Goal: Task Accomplishment & Management: Use online tool/utility

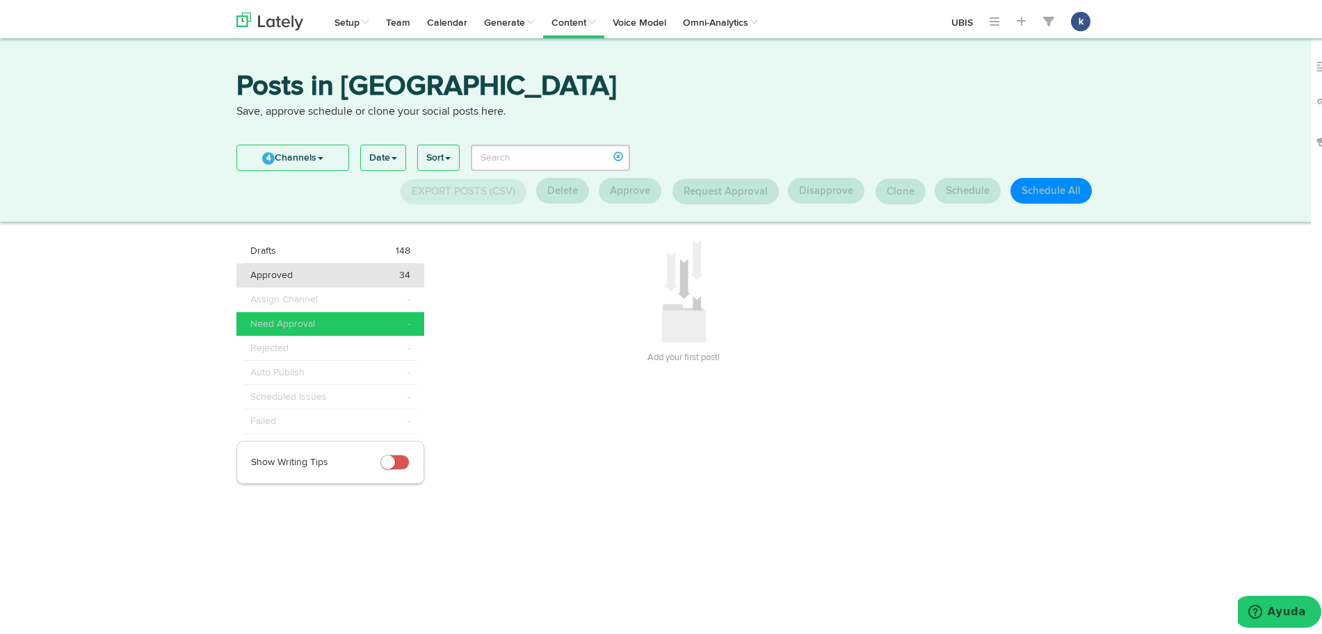
click at [387, 272] on div "Approved 34" at bounding box center [330, 272] width 160 height 14
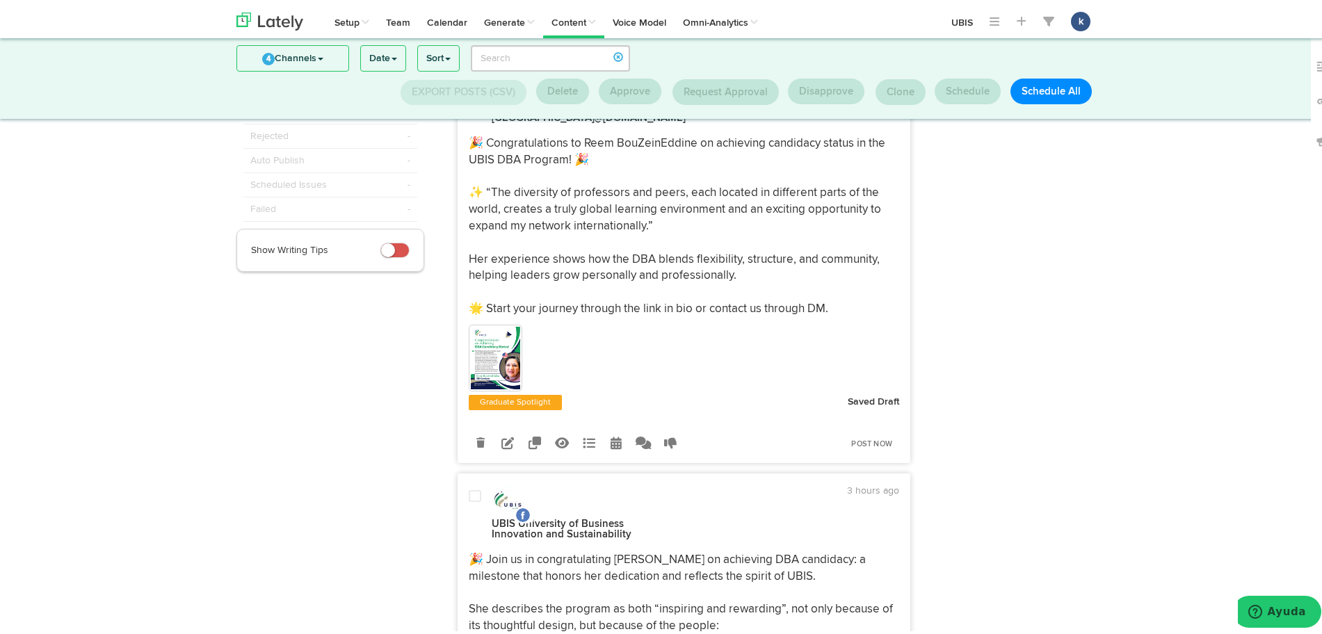
scroll to position [36, 0]
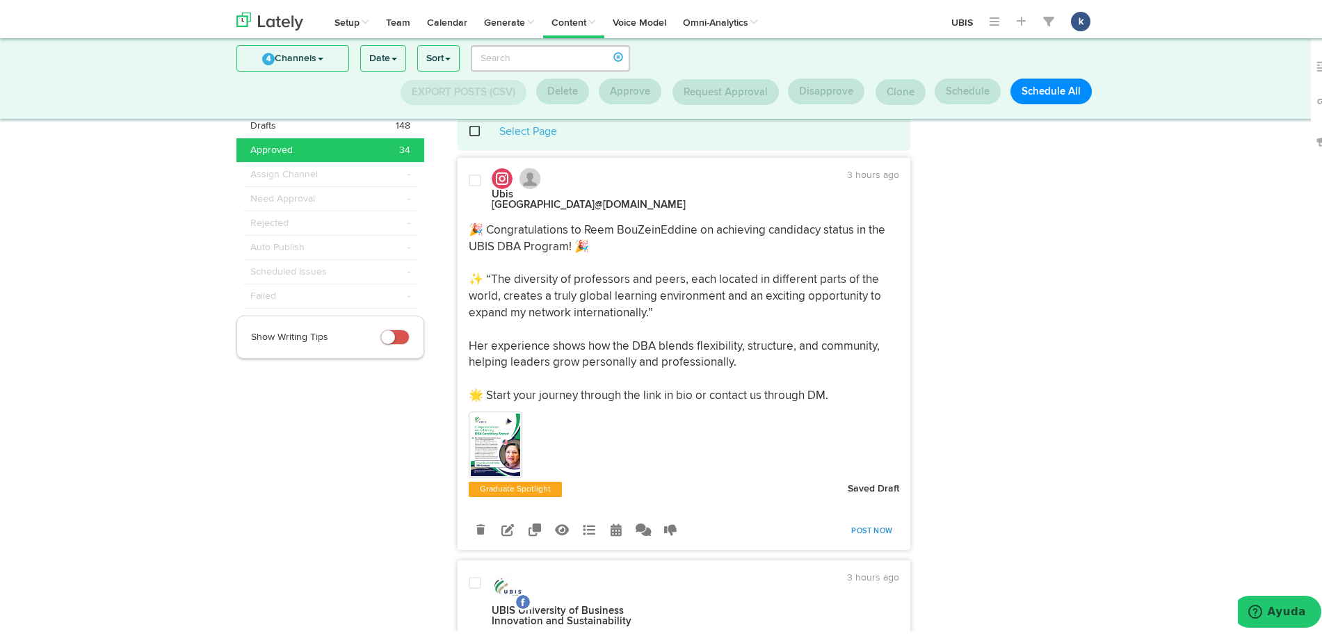
click at [877, 518] on link "Post Now" at bounding box center [871, 527] width 55 height 19
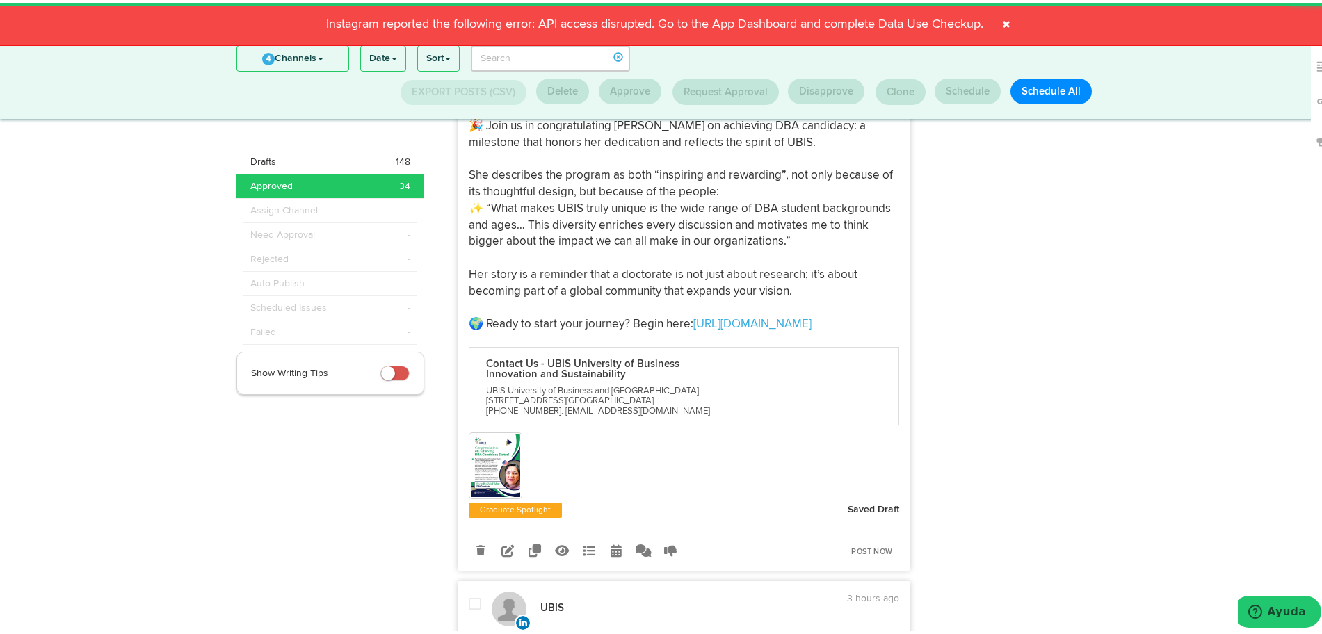
scroll to position [558, 0]
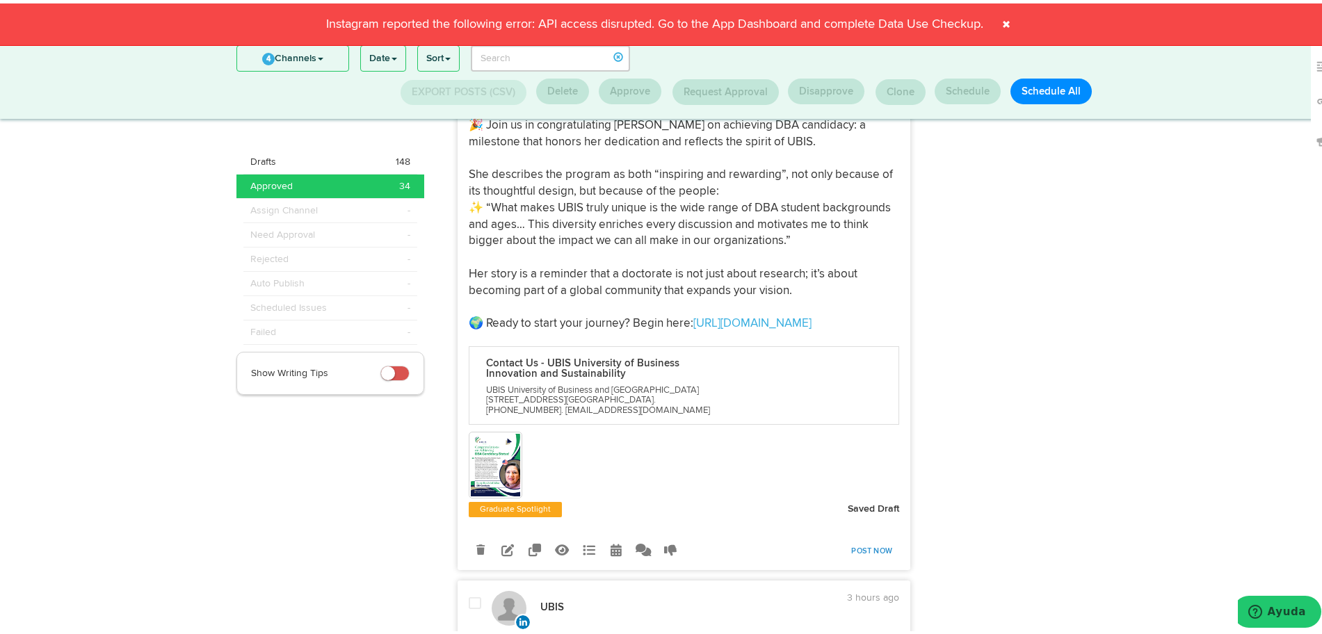
click at [869, 539] on link "Post Now" at bounding box center [871, 547] width 55 height 19
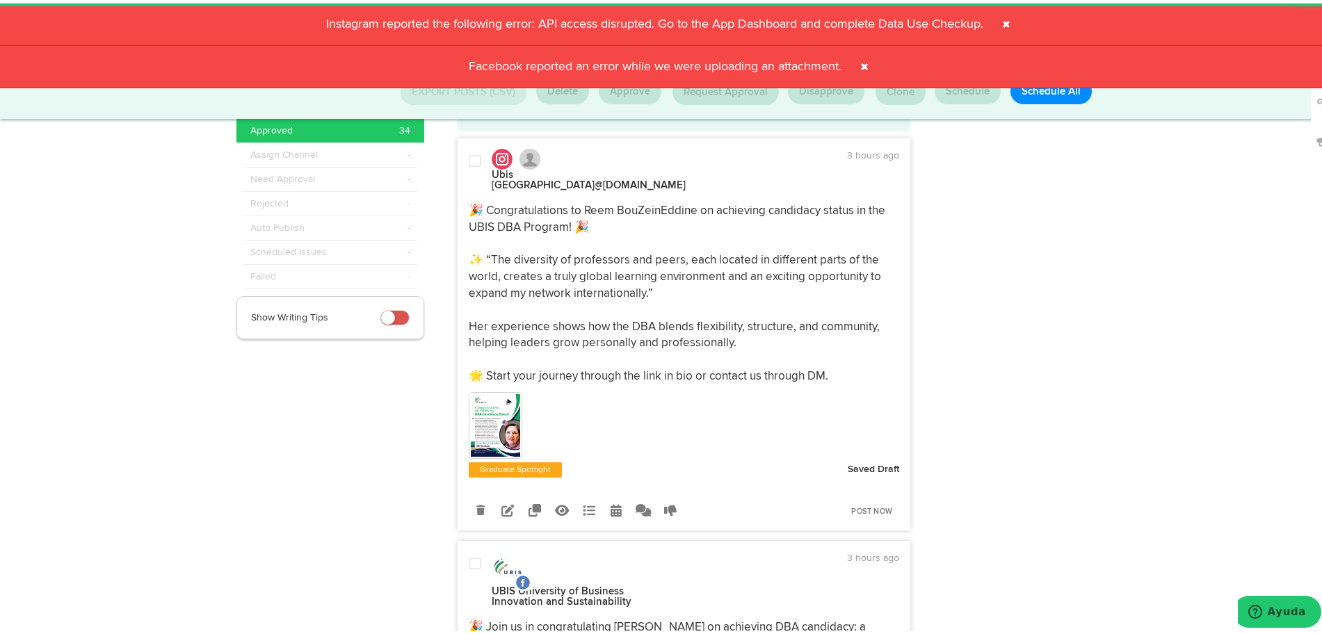
scroll to position [36, 0]
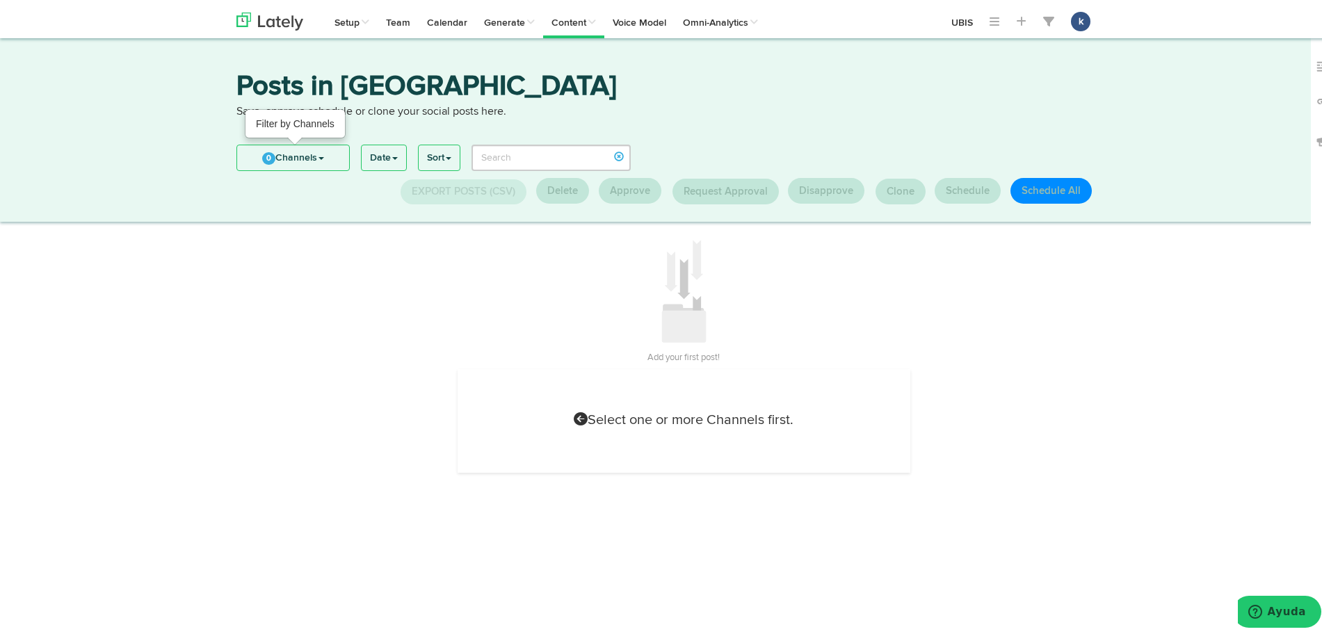
click at [294, 149] on link "0 Channels" at bounding box center [293, 154] width 112 height 25
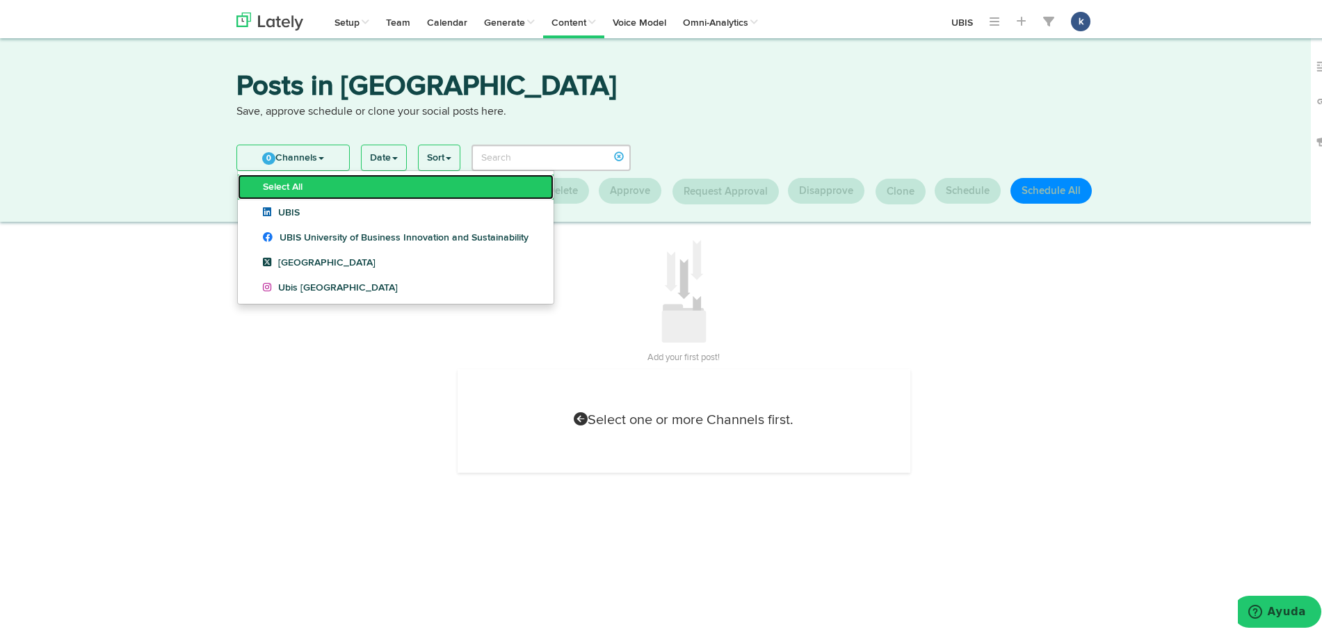
click at [335, 184] on link "Select All" at bounding box center [396, 183] width 316 height 25
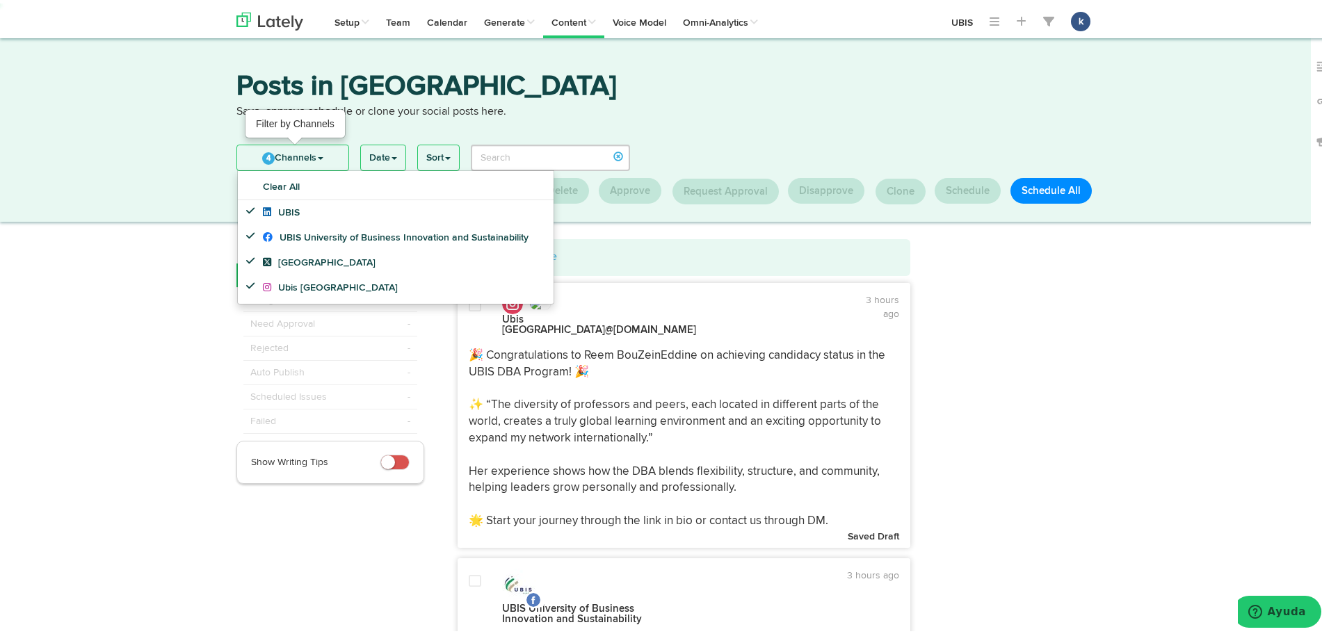
click at [264, 152] on span "4" at bounding box center [268, 155] width 13 height 13
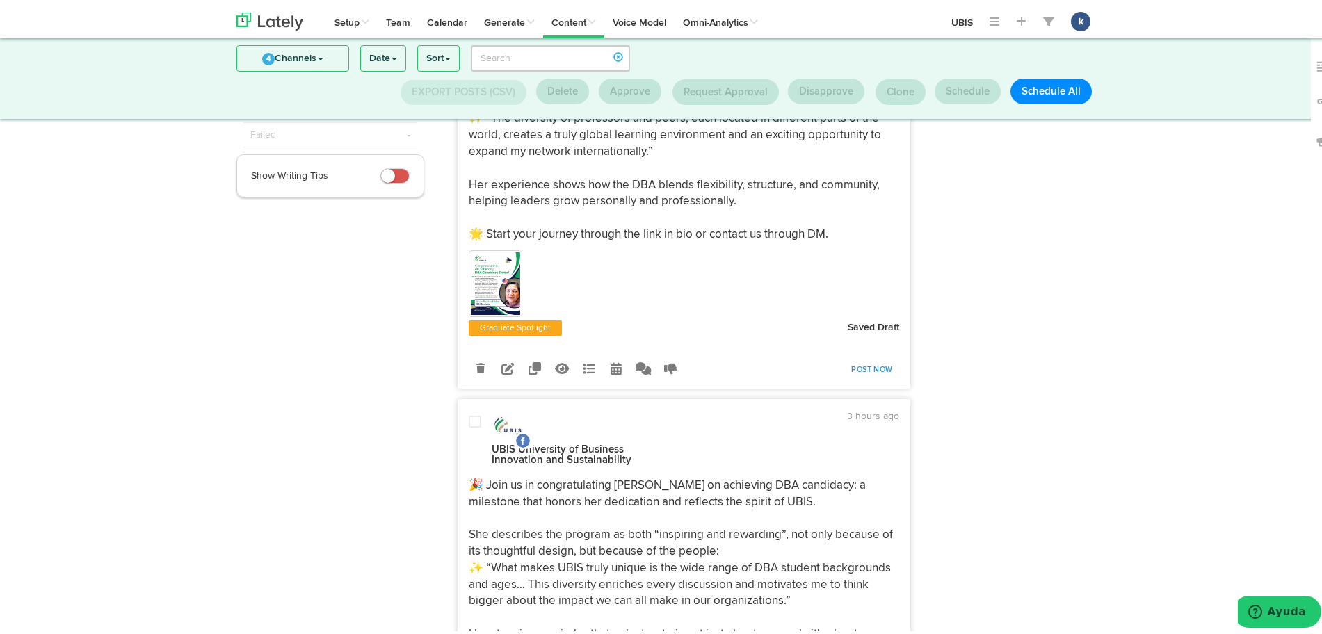
click at [871, 363] on link "Post Now" at bounding box center [871, 366] width 55 height 19
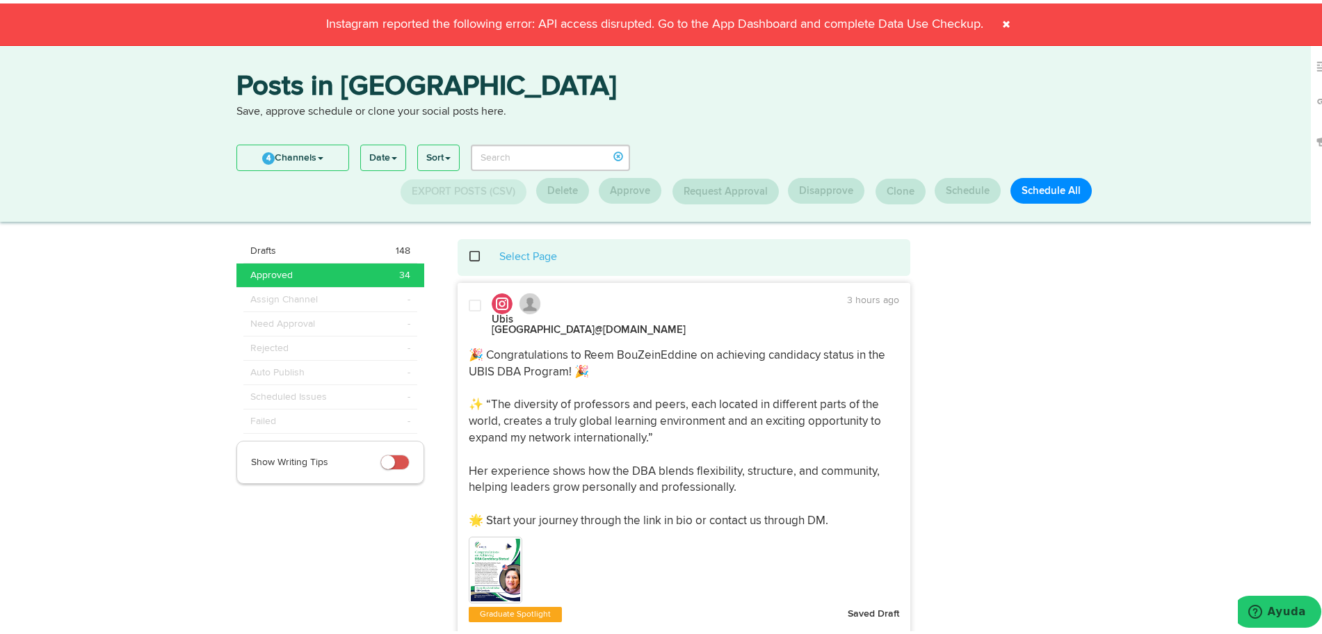
click at [1001, 15] on span at bounding box center [1006, 21] width 22 height 22
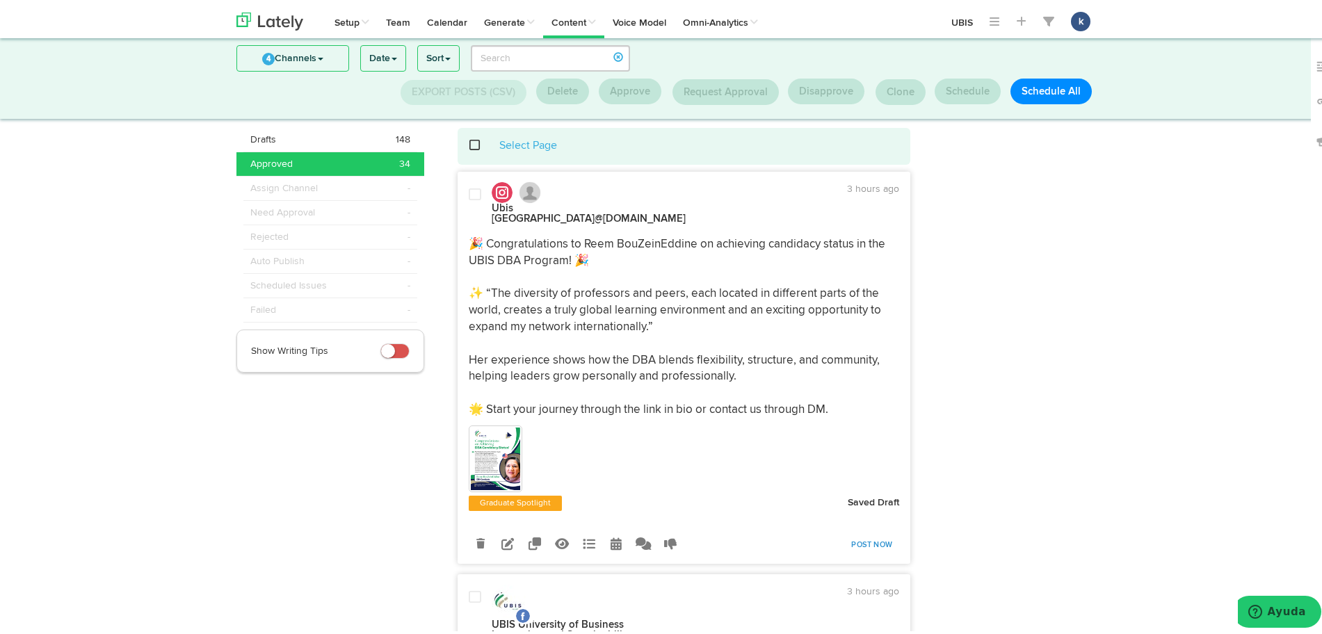
scroll to position [21, 0]
click at [849, 536] on link "Post Now" at bounding box center [871, 542] width 55 height 19
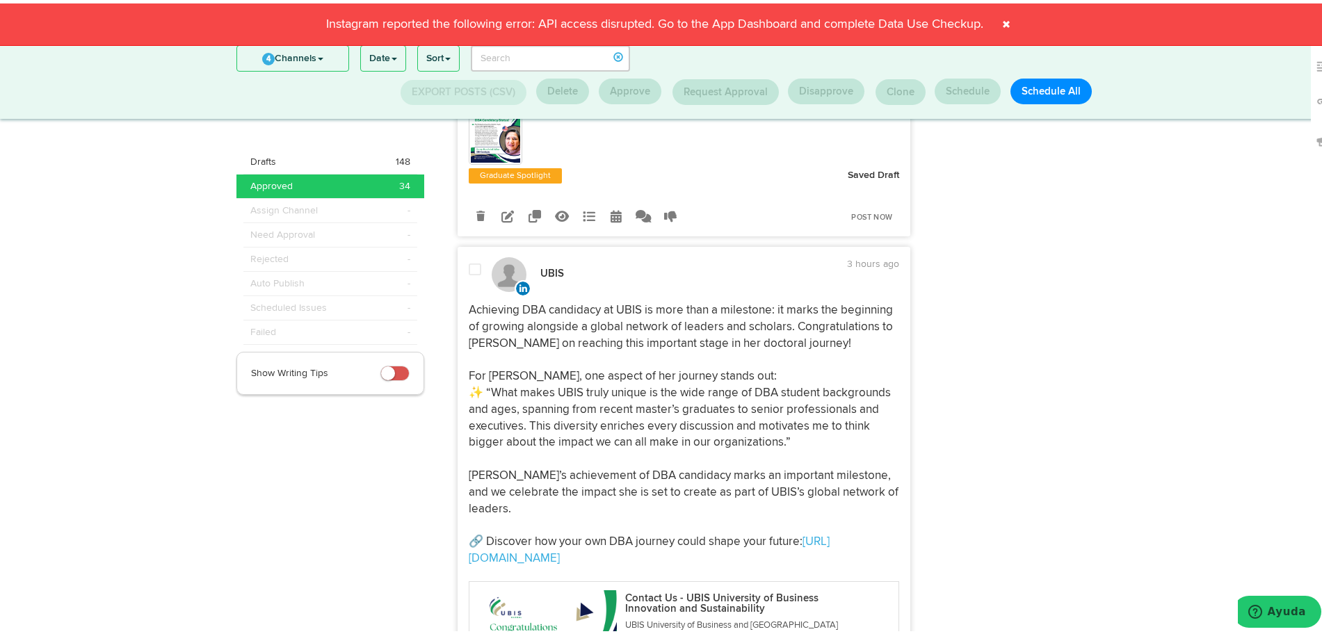
scroll to position [890, 0]
drag, startPoint x: 686, startPoint y: 286, endPoint x: 465, endPoint y: 302, distance: 221.7
click at [469, 302] on p "Achieving DBA candidacy at UBIS is more than a milestone: it marks the beginnin…" at bounding box center [684, 432] width 431 height 265
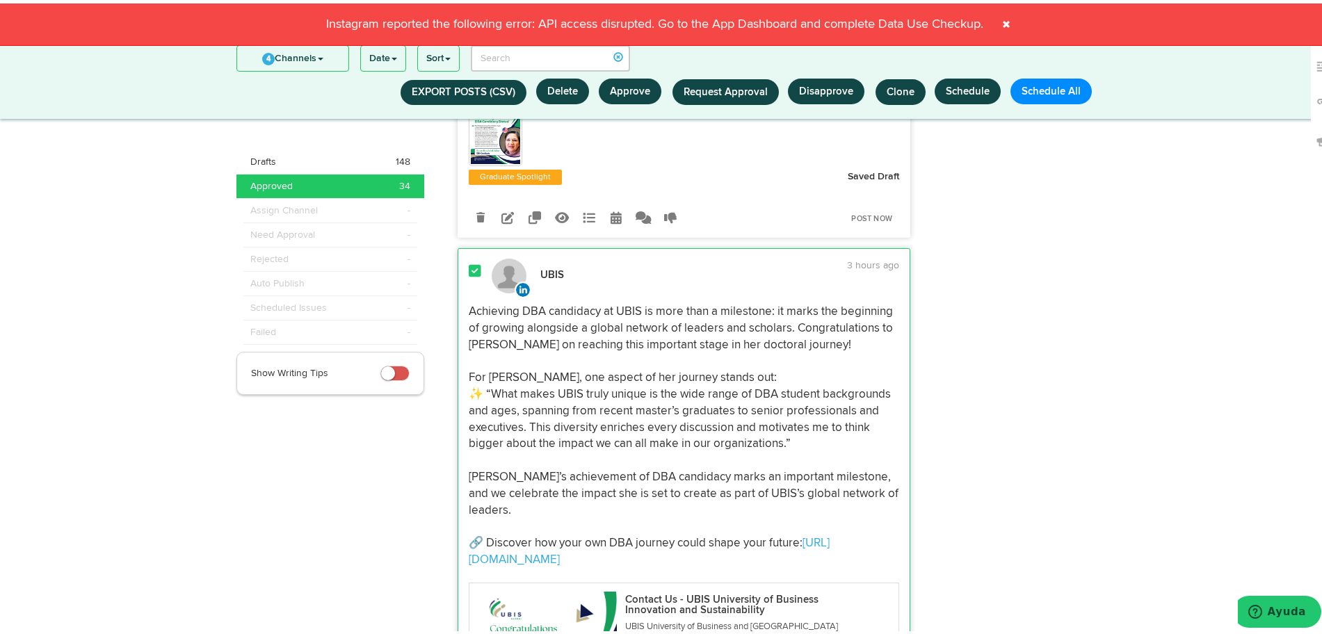
copy p "Achieving DBA candidacy at UBIS is more than a milestone: it marks the beginnin…"
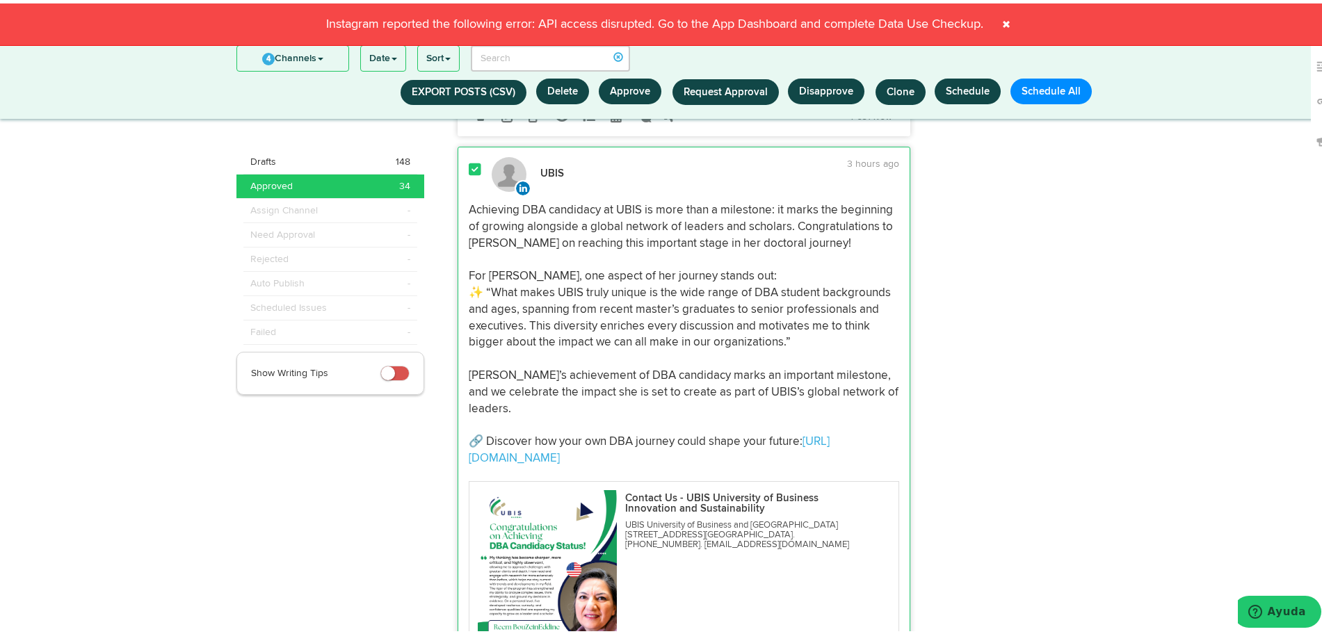
scroll to position [1064, 0]
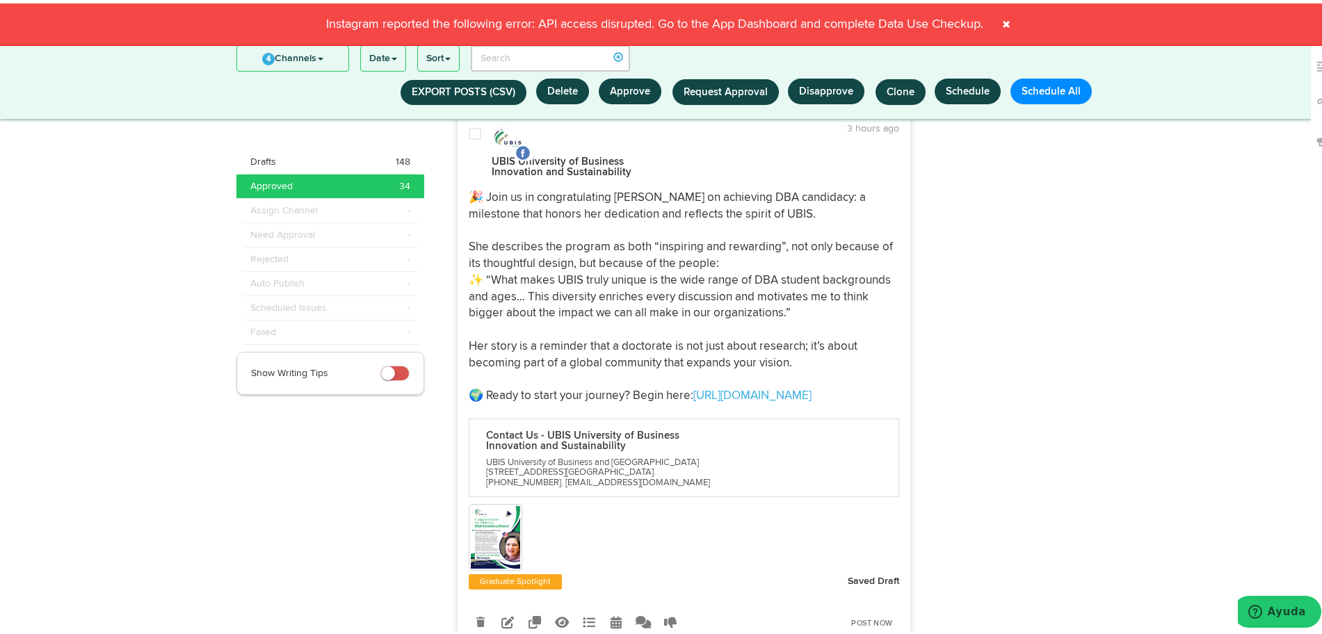
scroll to position [456, 0]
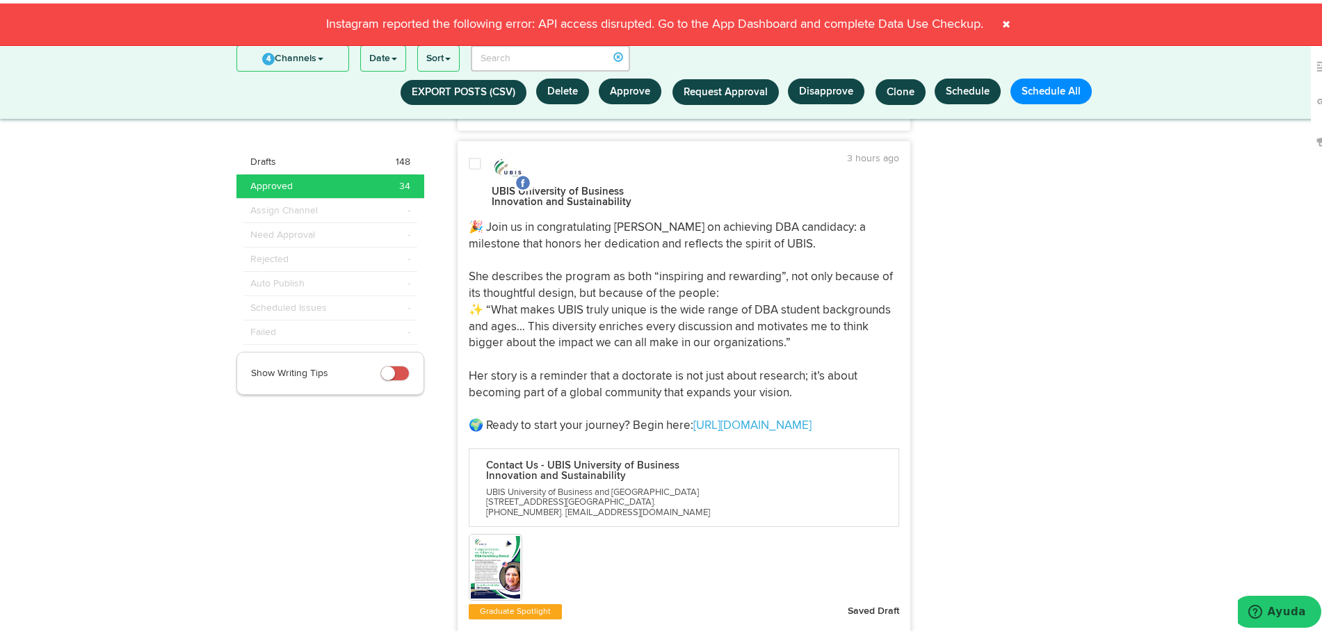
drag, startPoint x: 462, startPoint y: 214, endPoint x: 883, endPoint y: 414, distance: 465.1
click at [883, 414] on p "🎉 Join us in congratulating Reem BouZeinEddine on achieving DBA candidacy: a mi…" at bounding box center [684, 323] width 431 height 215
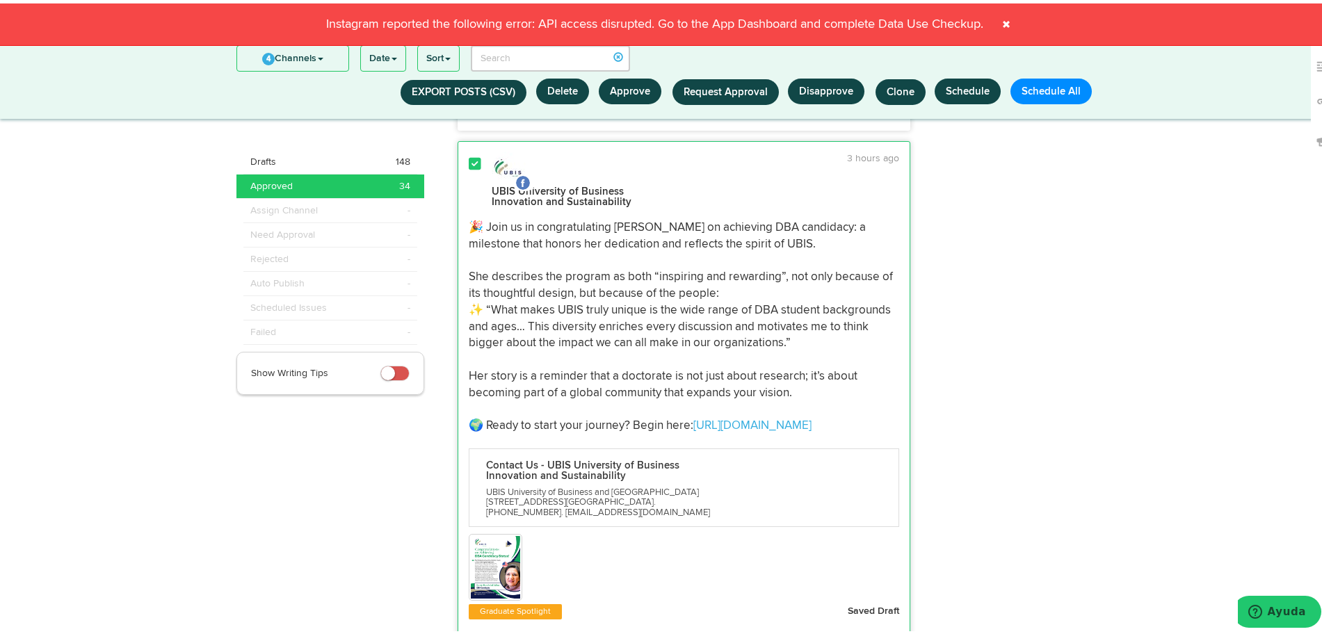
copy p "🎉 Join us in congratulating Reem BouZeinEddine on achieving DBA candidacy: a mi…"
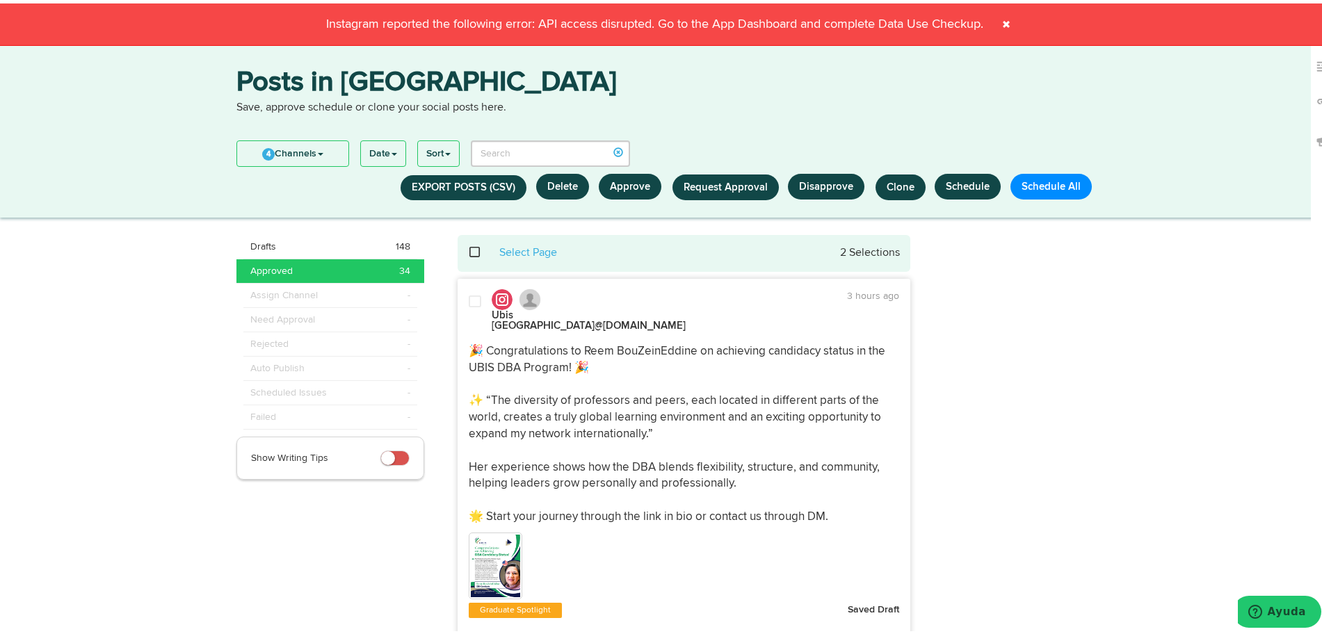
scroll to position [0, 0]
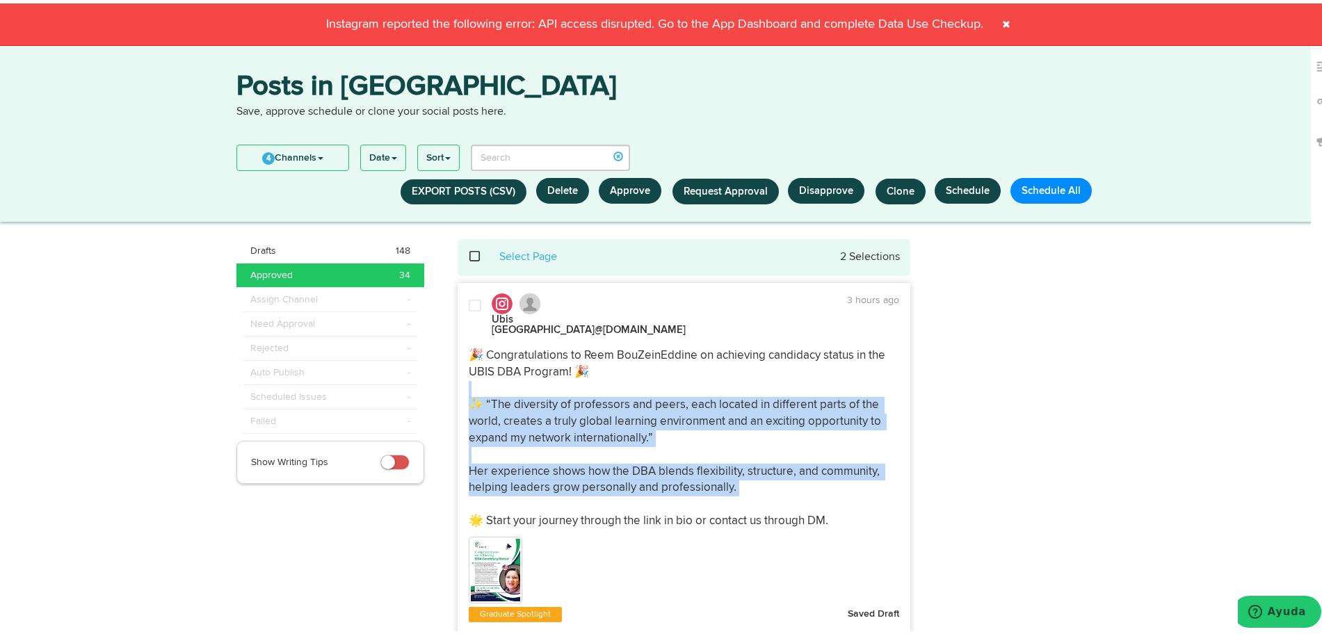
drag, startPoint x: 848, startPoint y: 499, endPoint x: 472, endPoint y: 374, distance: 395.9
click at [472, 374] on p "🎉 Congratulations to Reem BouZeinEddine on achieving candidacy status in the UB…" at bounding box center [684, 435] width 431 height 182
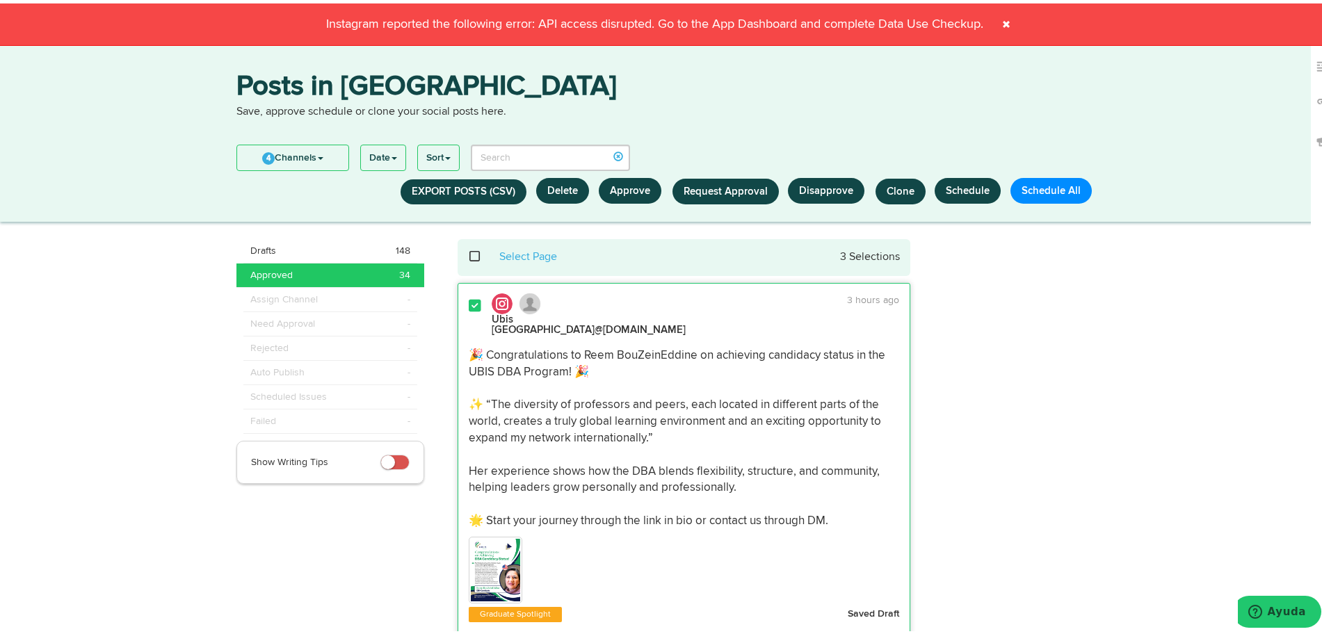
click at [469, 344] on p "🎉 Congratulations to Reem BouZeinEddine on achieving candidacy status in the UB…" at bounding box center [684, 435] width 431 height 182
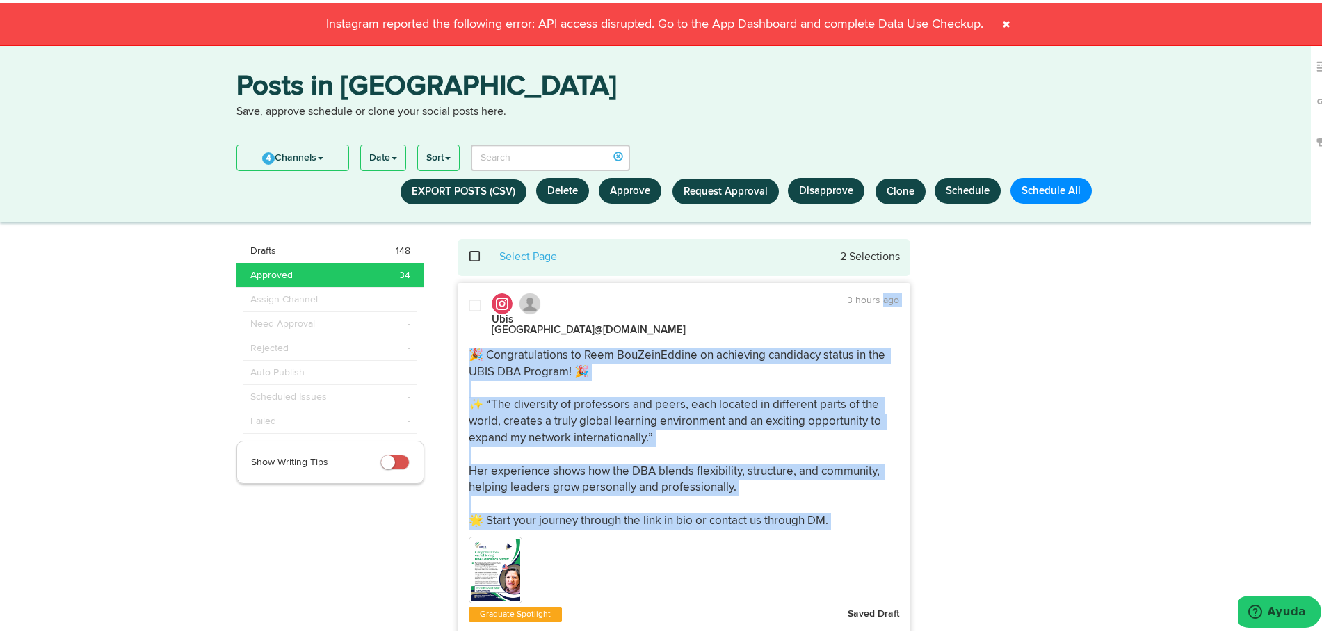
drag, startPoint x: 462, startPoint y: 341, endPoint x: 872, endPoint y: 507, distance: 442.7
click at [872, 507] on p "🎉 Congratulations to Reem BouZeinEddine on achieving candidacy status in the UB…" at bounding box center [684, 435] width 431 height 182
copy div "ago 🎉 Congratulations to Reem BouZeinEddine on achieving candidacy status in th…"
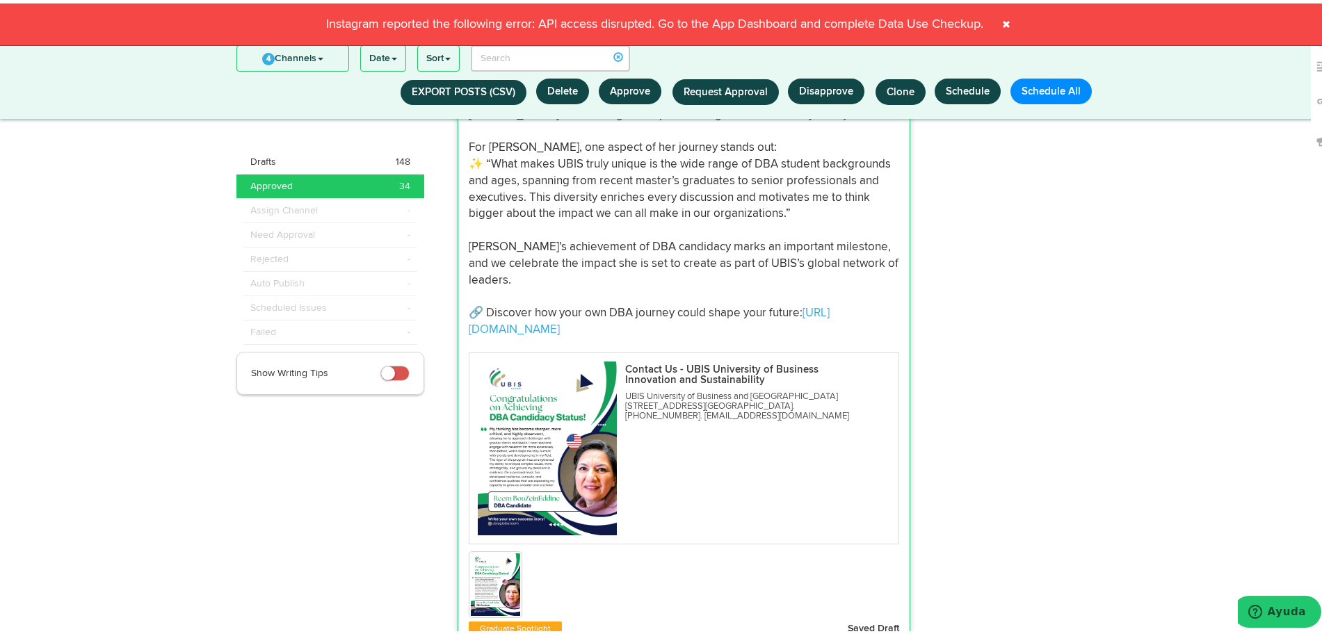
scroll to position [1412, 0]
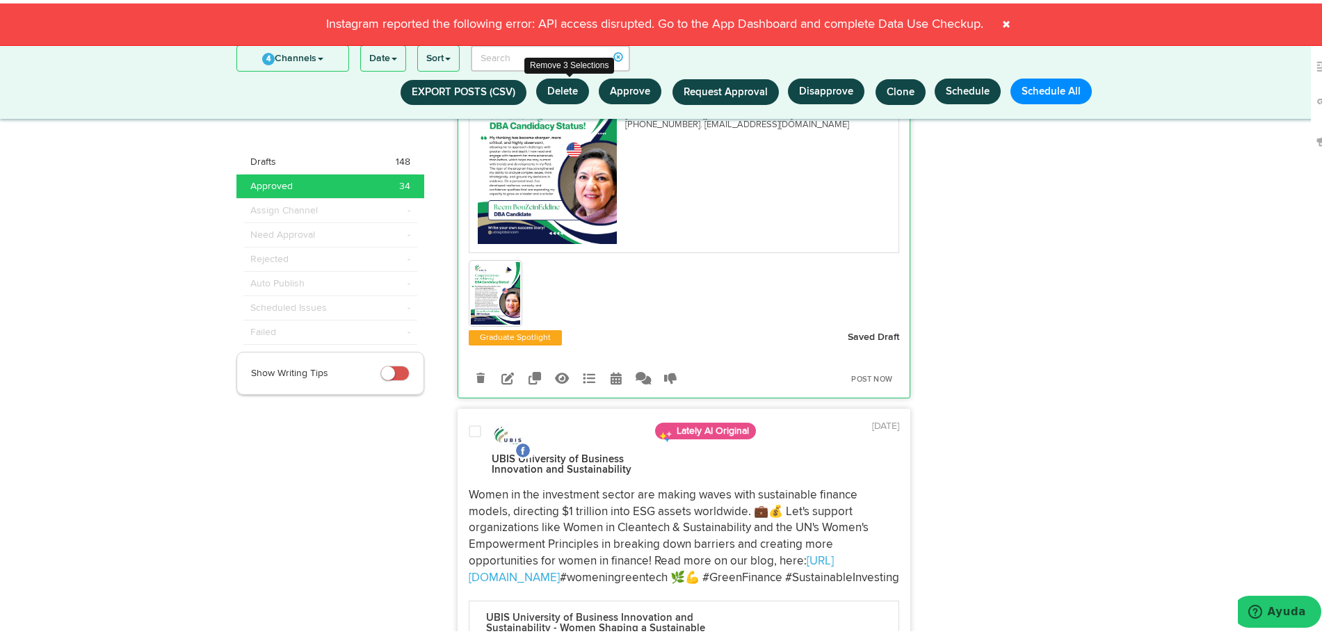
click at [562, 87] on button "Delete" at bounding box center [562, 88] width 53 height 26
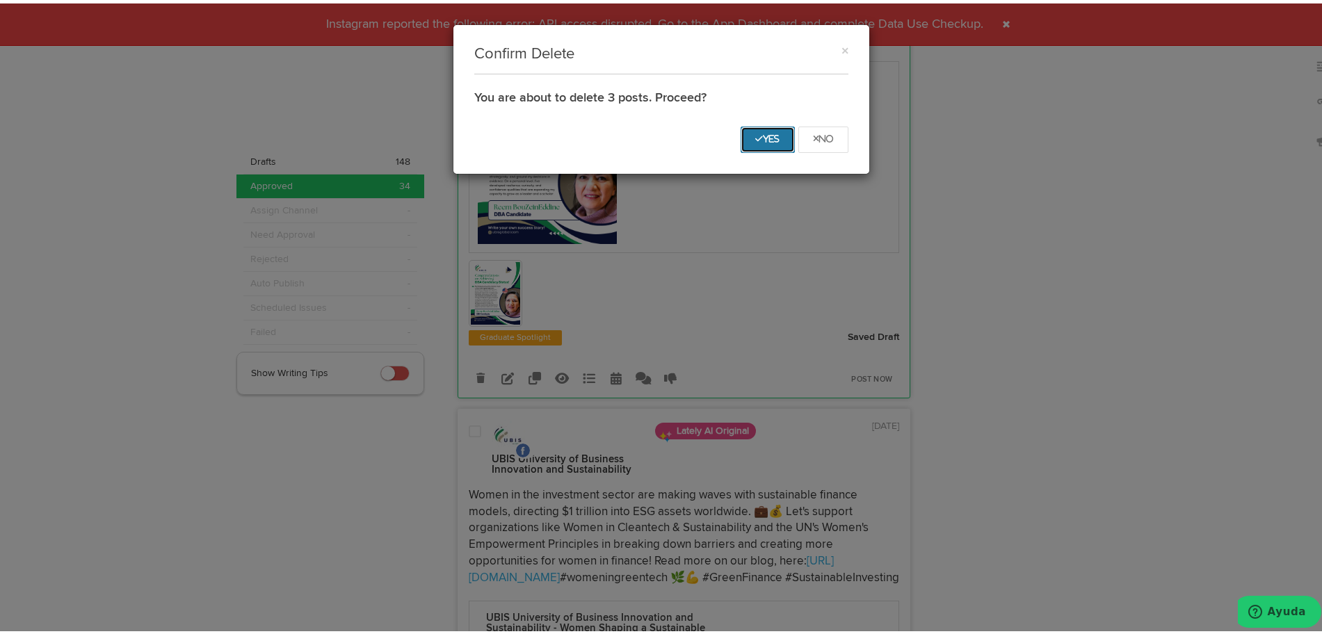
click at [759, 134] on icon "Yes" at bounding box center [767, 135] width 25 height 8
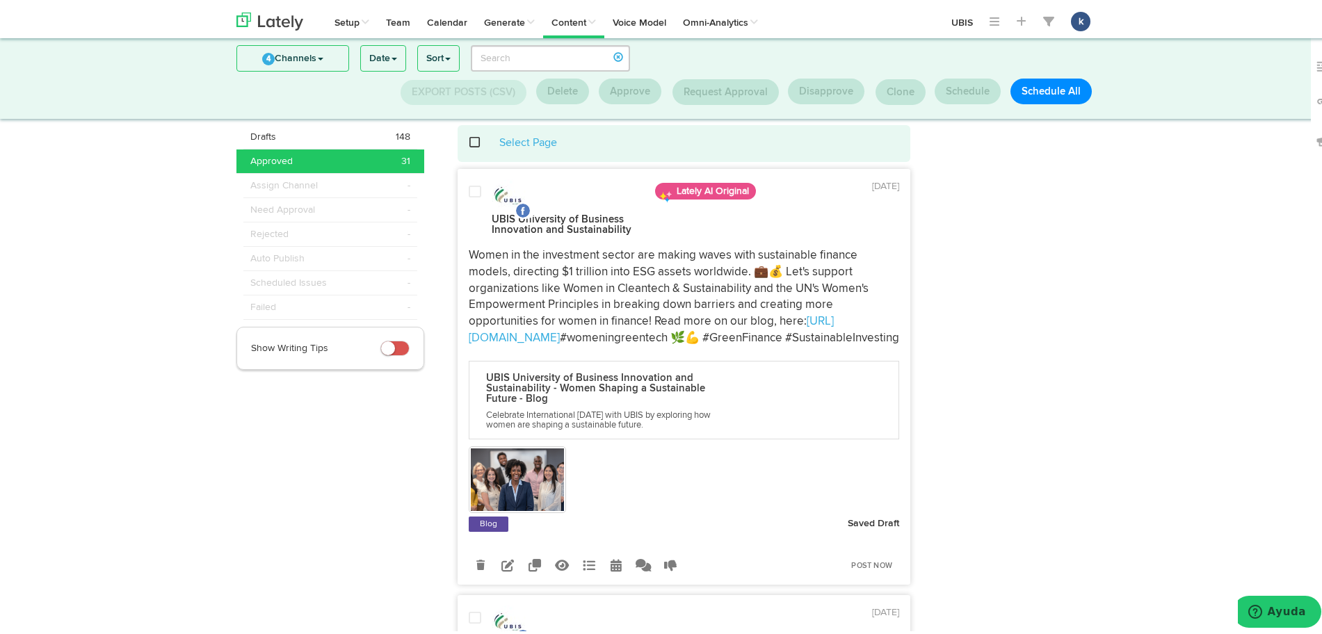
scroll to position [21, 0]
